Goal: Task Accomplishment & Management: Manage account settings

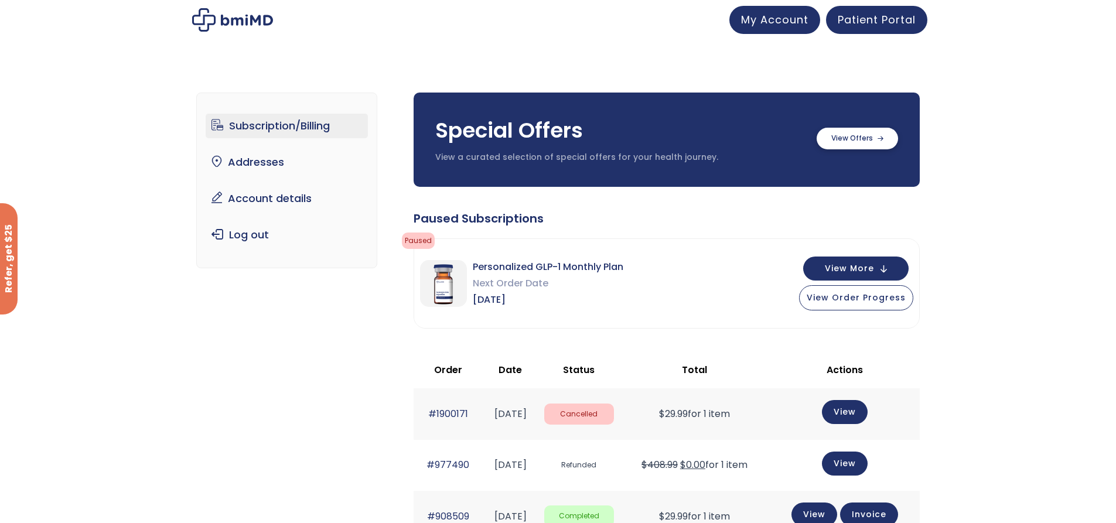
click at [873, 136] on label at bounding box center [856, 139] width 81 height 22
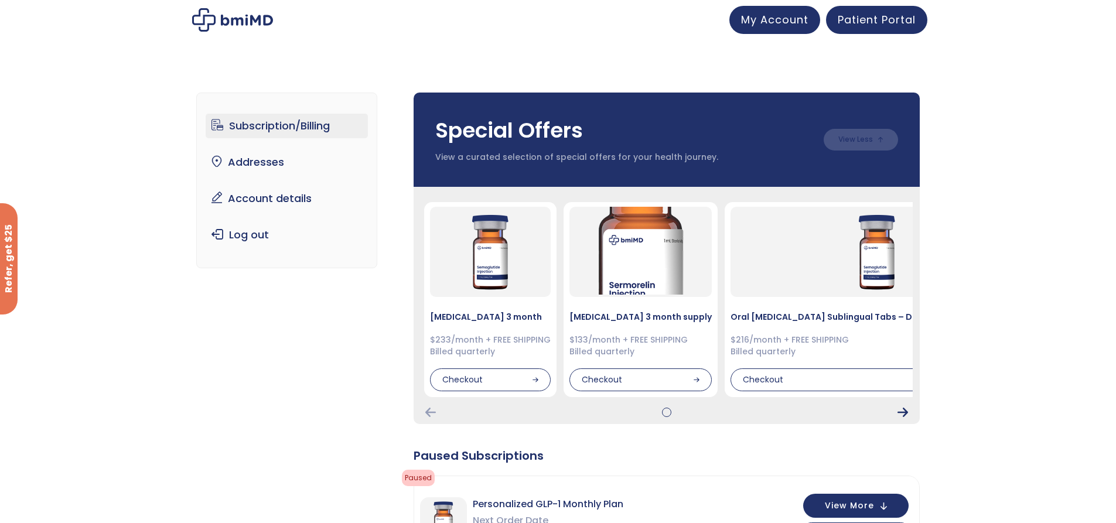
click at [901, 413] on icon "Next Card" at bounding box center [902, 412] width 11 height 9
click at [905, 410] on icon "Next Card" at bounding box center [902, 412] width 11 height 9
click at [905, 409] on icon "Next Card" at bounding box center [902, 412] width 11 height 9
click at [433, 411] on icon "Previous Card" at bounding box center [430, 412] width 11 height 9
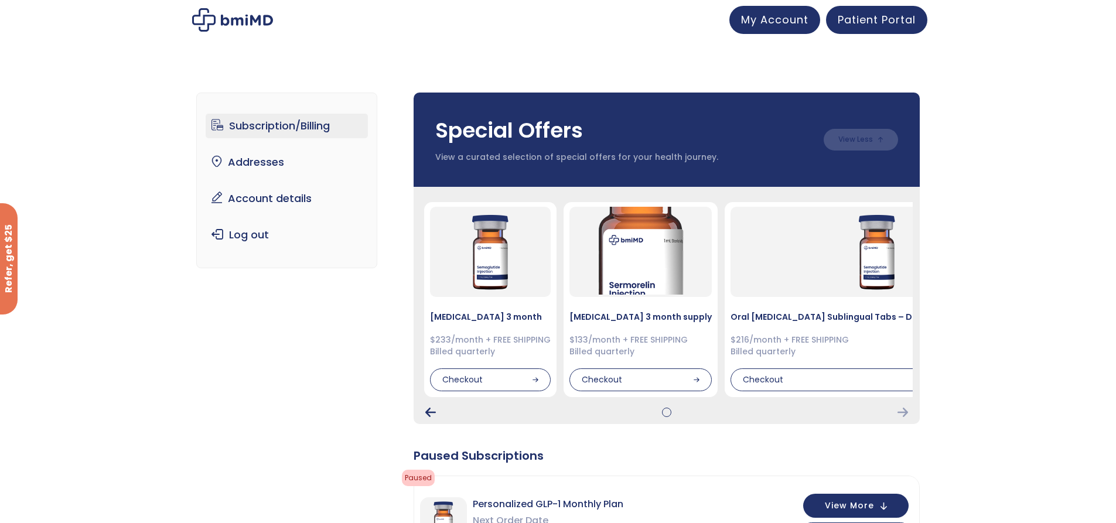
click at [433, 411] on icon "Previous Card" at bounding box center [430, 412] width 11 height 9
click at [904, 411] on icon "Next Card" at bounding box center [902, 412] width 11 height 9
click at [234, 15] on img at bounding box center [232, 19] width 81 height 23
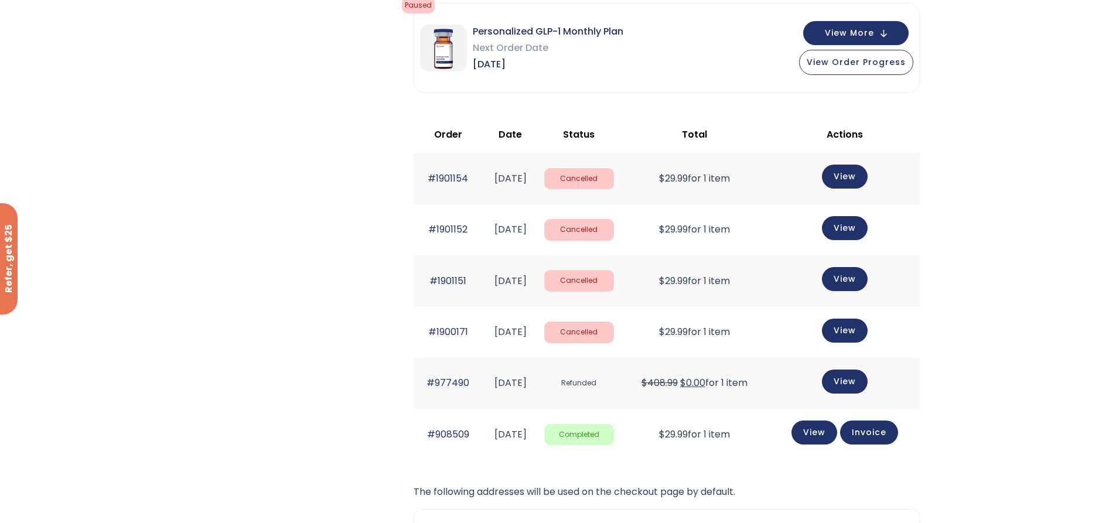
scroll to position [469, 0]
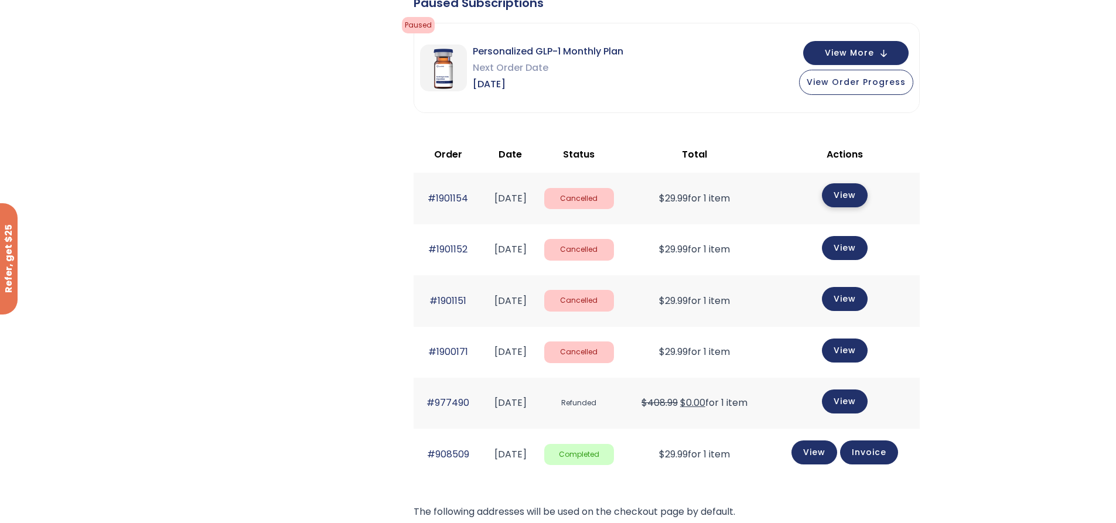
click at [839, 195] on link "View" at bounding box center [845, 195] width 46 height 24
